Goal: Information Seeking & Learning: Learn about a topic

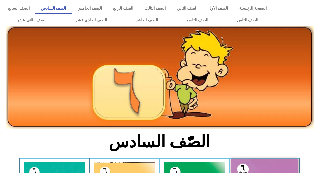
scroll to position [40, 0]
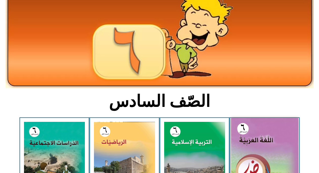
click at [266, 142] on img at bounding box center [264, 160] width 67 height 84
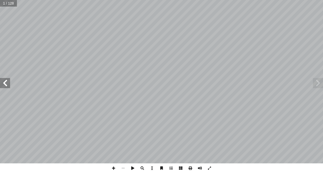
click at [4, 84] on span at bounding box center [5, 83] width 10 height 10
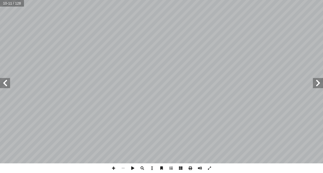
click at [4, 84] on span at bounding box center [5, 83] width 10 height 10
click at [4, 83] on span at bounding box center [5, 83] width 10 height 10
